Goal: Task Accomplishment & Management: Manage account settings

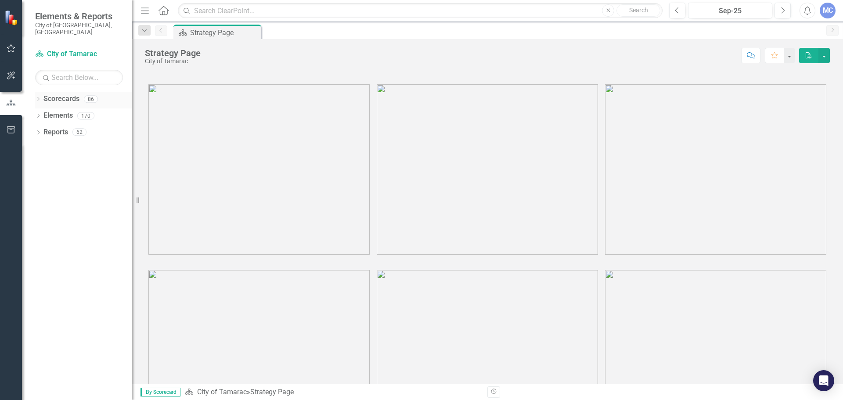
click at [40, 98] on icon "Dropdown" at bounding box center [38, 100] width 6 height 5
click at [42, 113] on icon "Dropdown" at bounding box center [43, 115] width 7 height 5
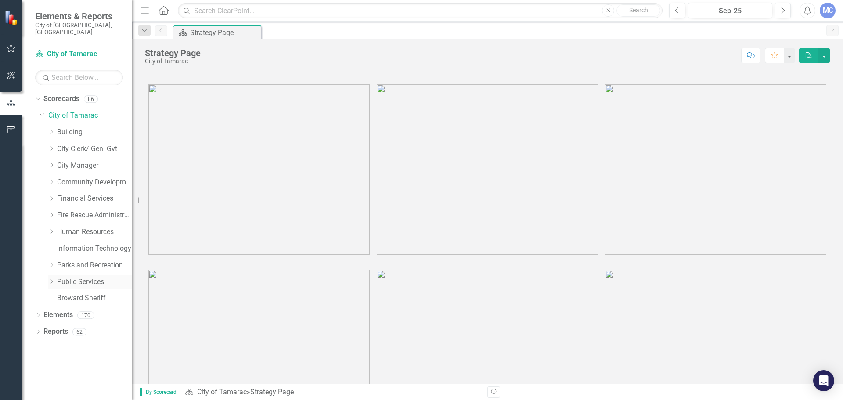
click at [50, 279] on icon "Dropdown" at bounding box center [51, 281] width 7 height 5
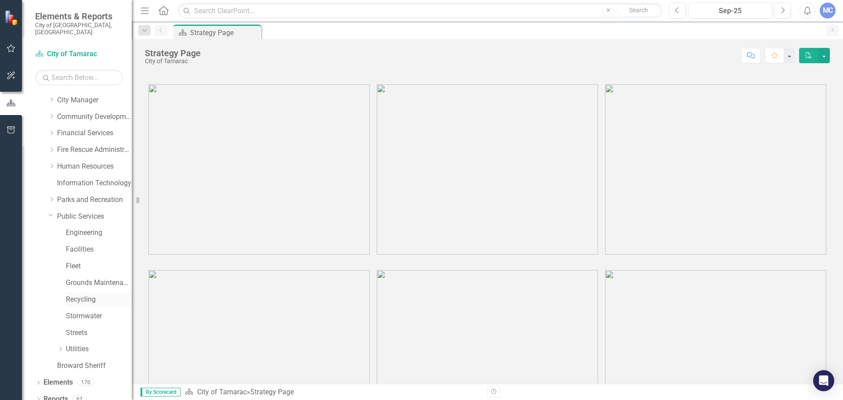
scroll to position [67, 0]
click at [70, 310] on link "Stormwater" at bounding box center [99, 315] width 66 height 10
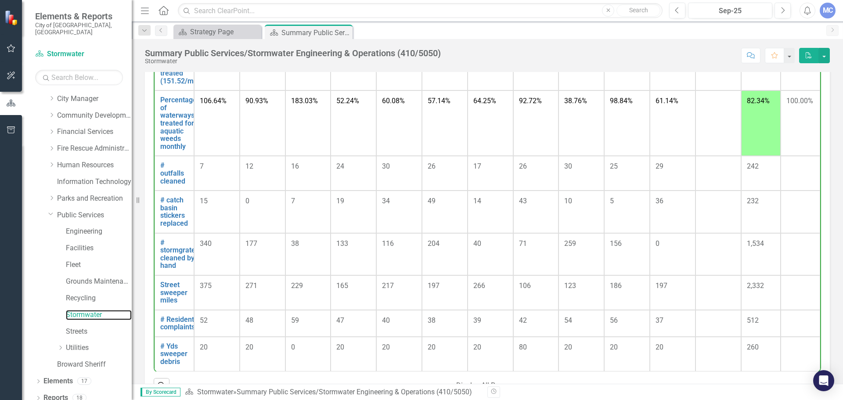
scroll to position [593, 0]
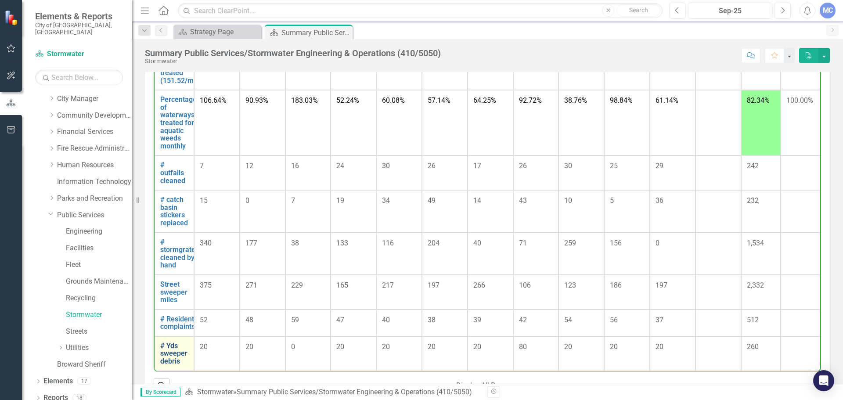
click at [175, 364] on link "# Yds sweeper debris" at bounding box center [174, 353] width 28 height 23
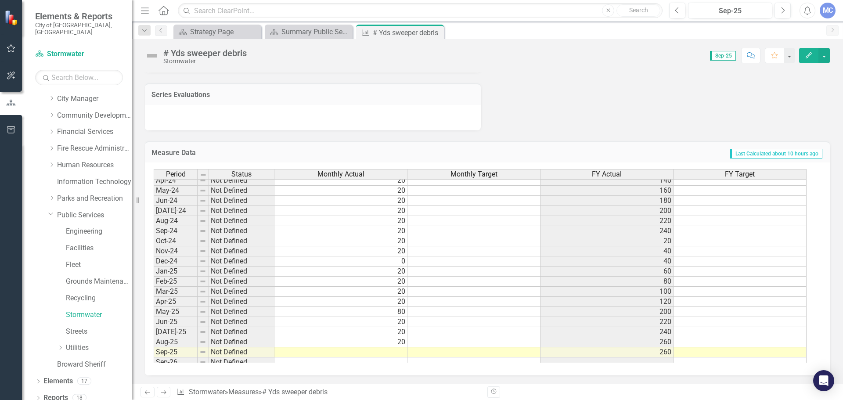
scroll to position [323, 0]
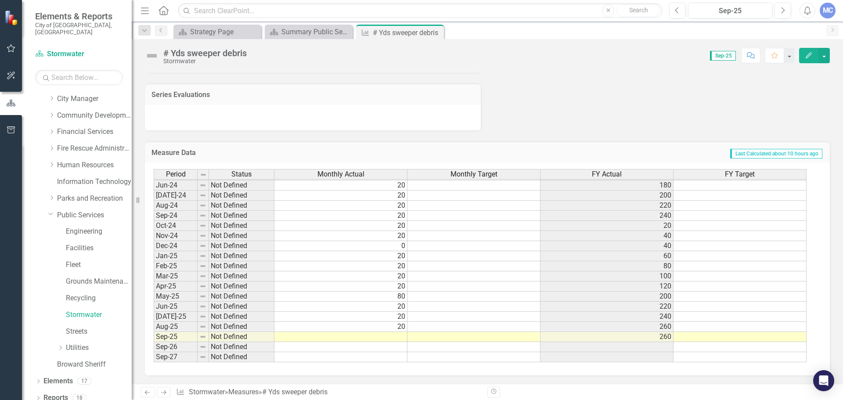
click at [400, 302] on td "80" at bounding box center [341, 297] width 133 height 10
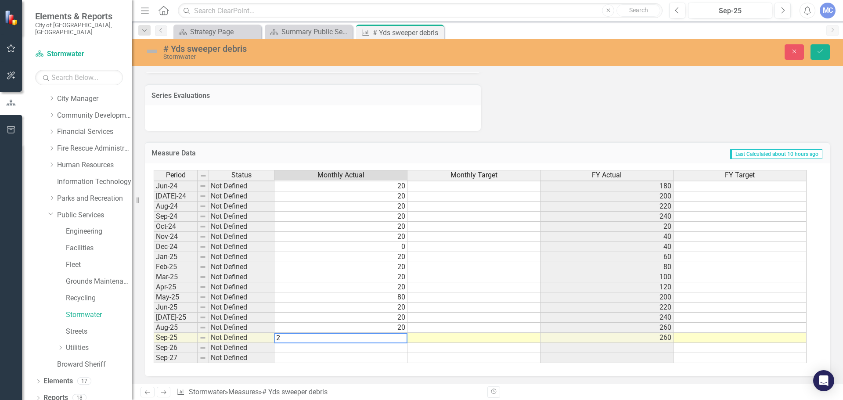
type textarea "20"
drag, startPoint x: 818, startPoint y: 49, endPoint x: 700, endPoint y: 344, distance: 316.9
click at [818, 49] on icon "Save" at bounding box center [821, 51] width 8 height 6
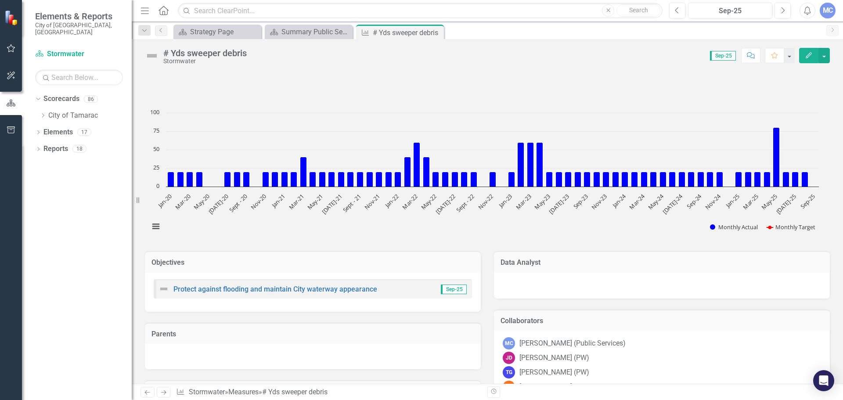
scroll to position [0, 0]
